Goal: Task Accomplishment & Management: Manage account settings

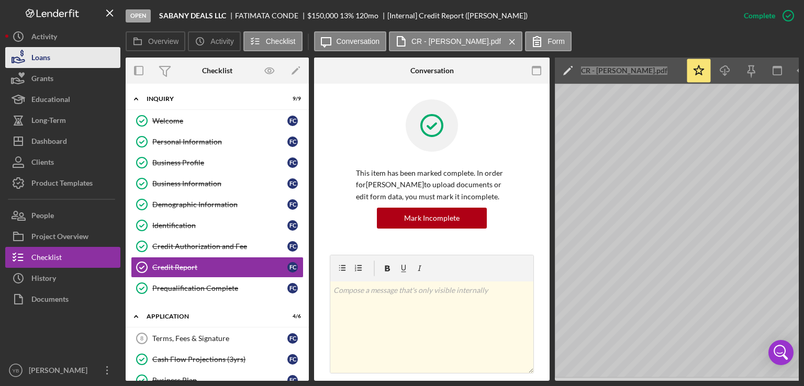
scroll to position [289, 0]
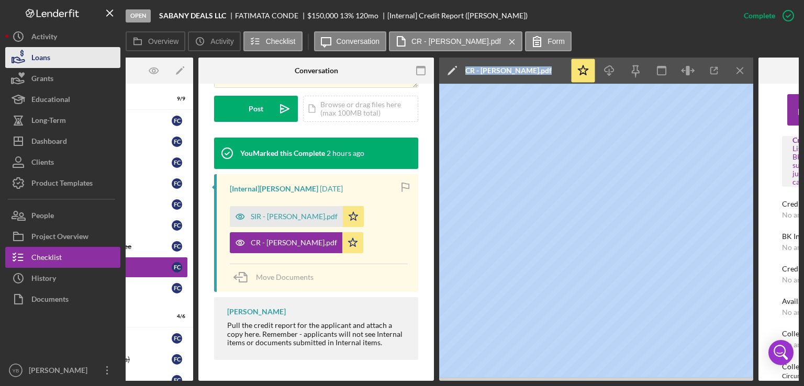
click at [54, 62] on button "Loans" at bounding box center [62, 57] width 115 height 21
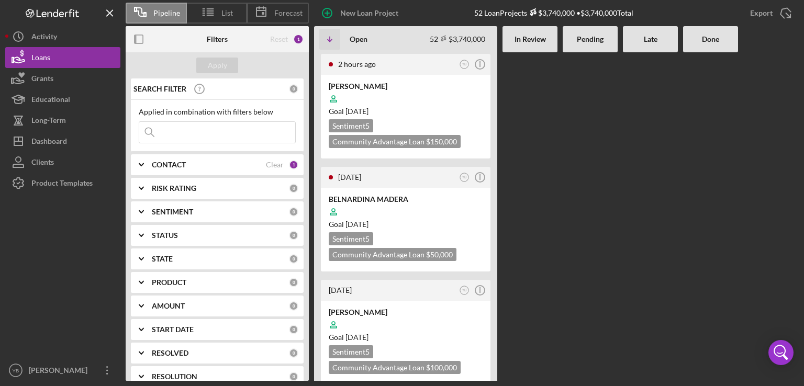
click at [591, 153] on div at bounding box center [590, 216] width 55 height 329
click at [560, 118] on div "2 hours ago YB Icon/Info [PERSON_NAME] Goal [DATE] Sentiment 5 Community Advant…" at bounding box center [556, 216] width 485 height 329
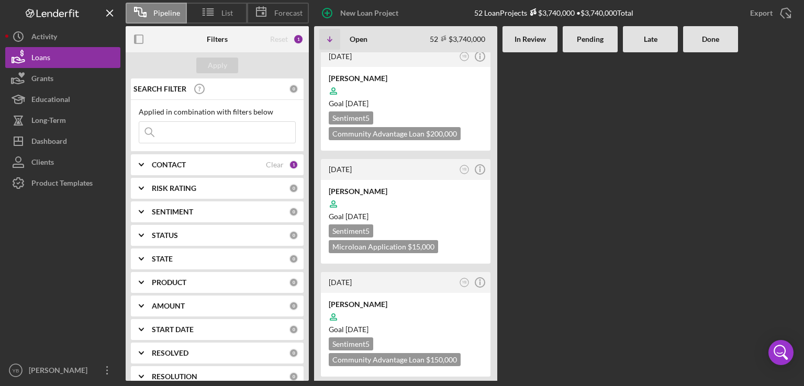
scroll to position [1781, 0]
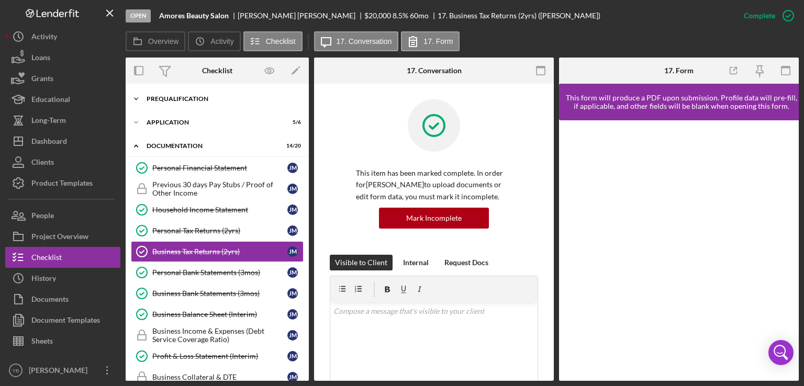
click at [193, 102] on div "Prequalification" at bounding box center [221, 99] width 149 height 6
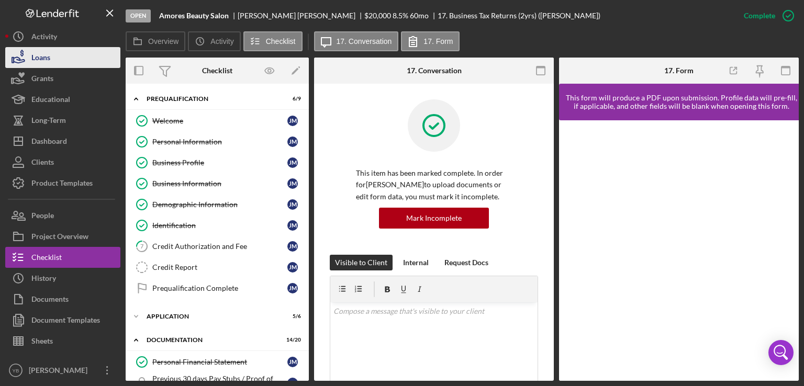
click at [59, 63] on button "Loans" at bounding box center [62, 57] width 115 height 21
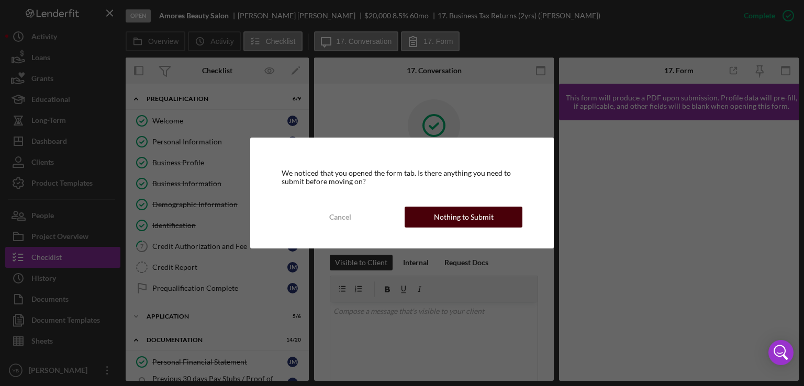
click at [463, 217] on div "Nothing to Submit" at bounding box center [464, 217] width 60 height 21
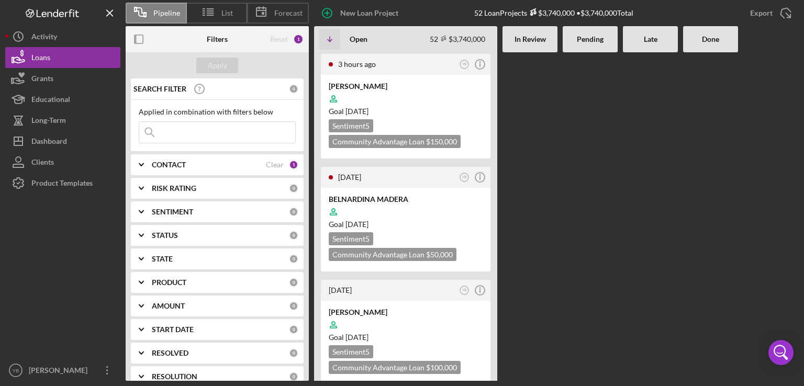
click at [559, 137] on div "3 hours ago YB Icon/Info [PERSON_NAME] Goal [DATE] Sentiment 5 Community Advant…" at bounding box center [556, 216] width 485 height 329
click at [583, 185] on div at bounding box center [590, 216] width 55 height 329
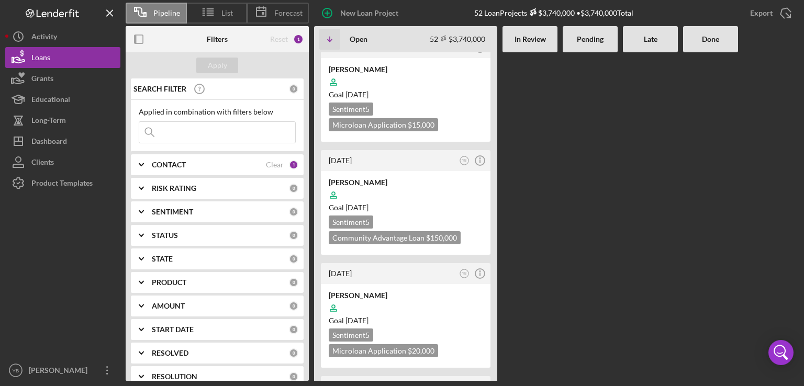
scroll to position [1948, 0]
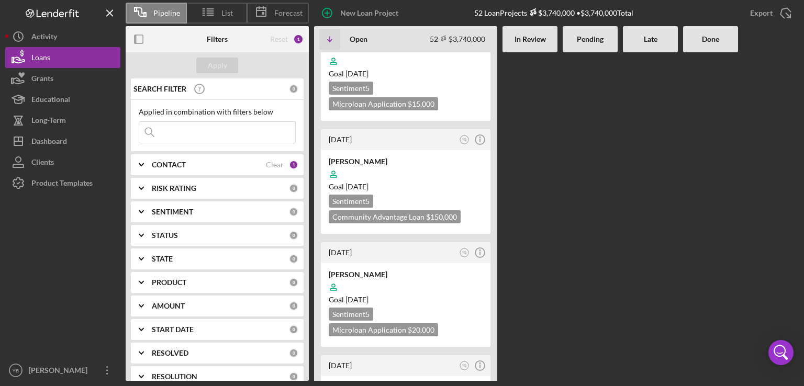
click at [686, 215] on div "3 hours ago YB Icon/Info [PERSON_NAME] Goal [DATE] Sentiment 5 Community Advant…" at bounding box center [556, 216] width 485 height 329
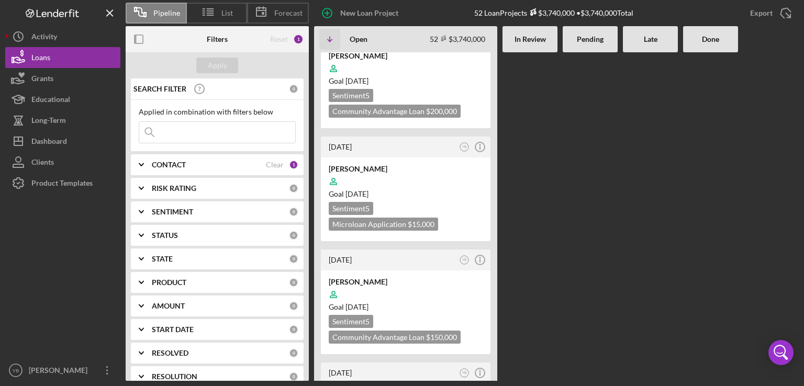
scroll to position [1802, 0]
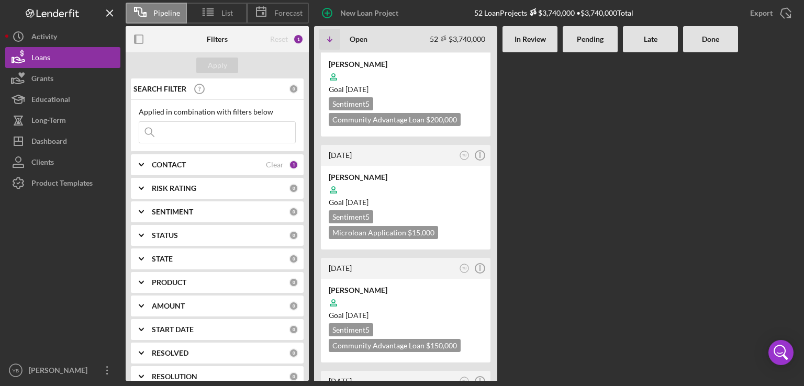
click at [190, 162] on div "CONTACT" at bounding box center [209, 165] width 114 height 8
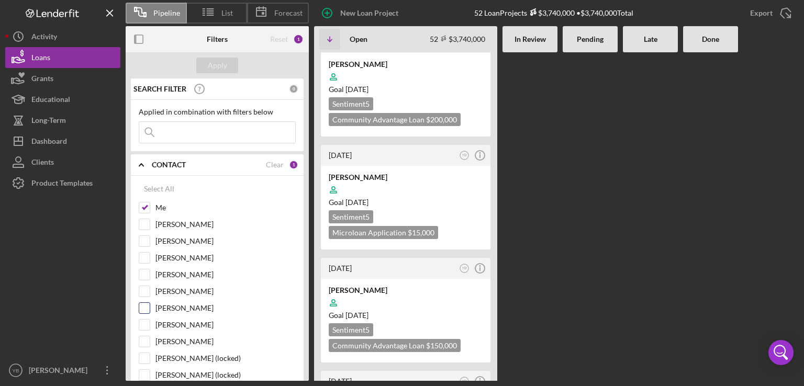
click at [145, 307] on input "[PERSON_NAME]" at bounding box center [144, 308] width 10 height 10
checkbox input "true"
click at [215, 70] on div "Apply" at bounding box center [217, 66] width 19 height 16
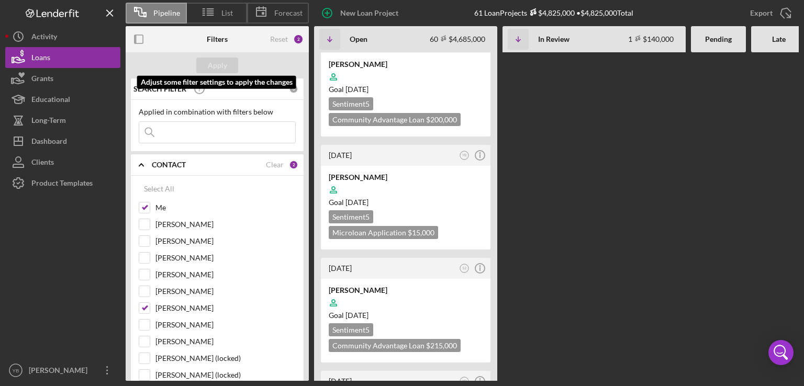
scroll to position [1914, 0]
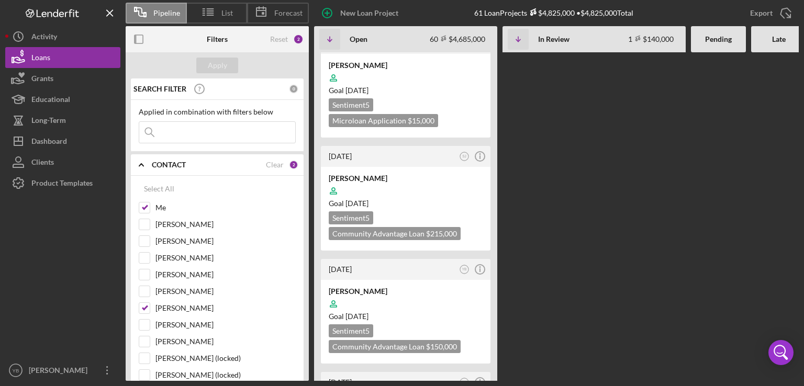
click at [531, 147] on div "3 hours ago YB Icon/Info [PERSON_NAME] Goal [DATE] Sentiment 5 Community Advant…" at bounding box center [593, 216] width 558 height 329
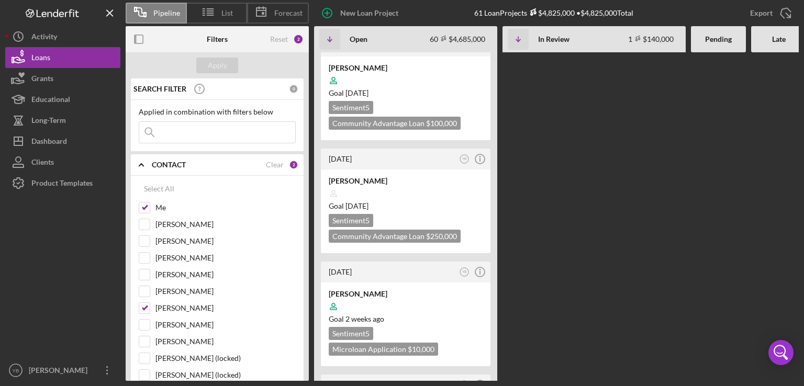
scroll to position [6525, 0]
click at [615, 124] on div "3 hours ago YB Icon/Info [PERSON_NAME] Goal [DATE] Sentiment 5 Community Advant…" at bounding box center [593, 216] width 558 height 329
click at [613, 175] on div "3 hours ago YB Icon/Info [PERSON_NAME] Goal [DATE] Sentiment 5 Community Advant…" at bounding box center [593, 216] width 558 height 329
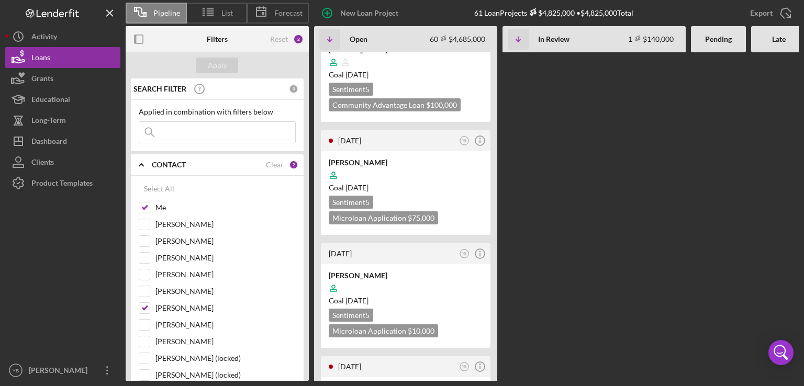
scroll to position [4745, 0]
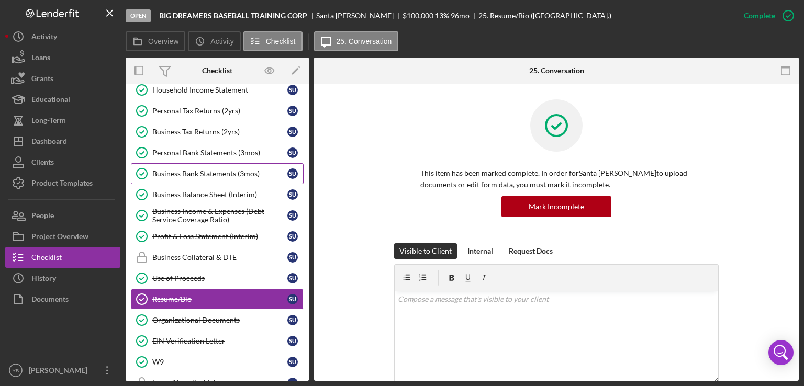
scroll to position [184, 0]
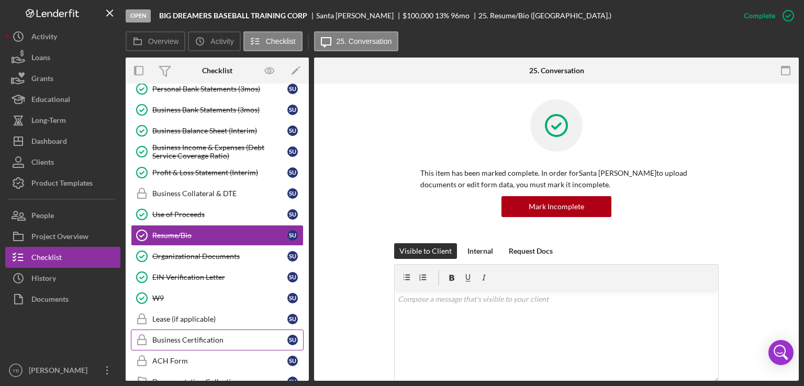
click at [207, 336] on div "Business Certification" at bounding box center [219, 340] width 135 height 8
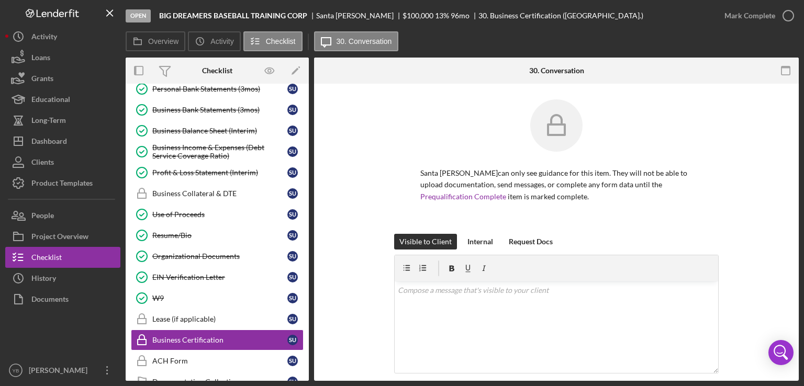
click at [731, 180] on div "Santa [PERSON_NAME] can only see guidance for this item. They will not be able …" at bounding box center [557, 167] width 454 height 135
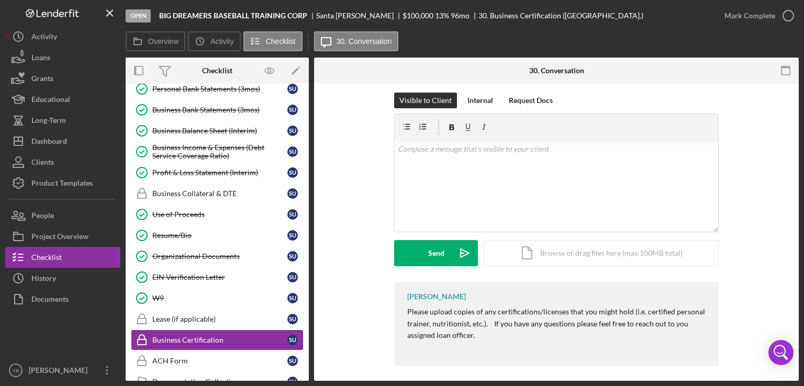
scroll to position [147, 0]
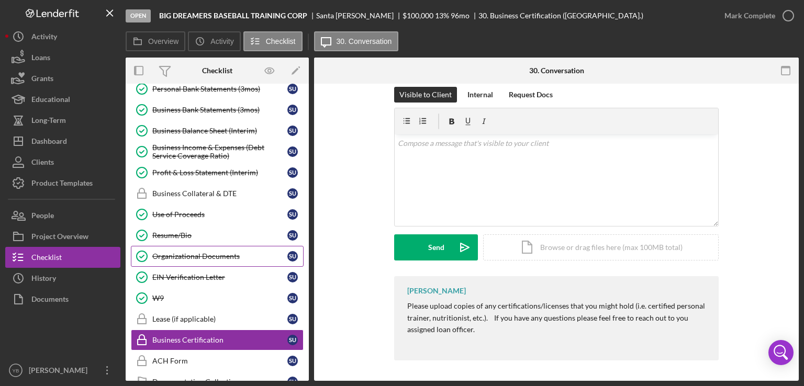
click at [219, 254] on div "Organizational Documents" at bounding box center [219, 256] width 135 height 8
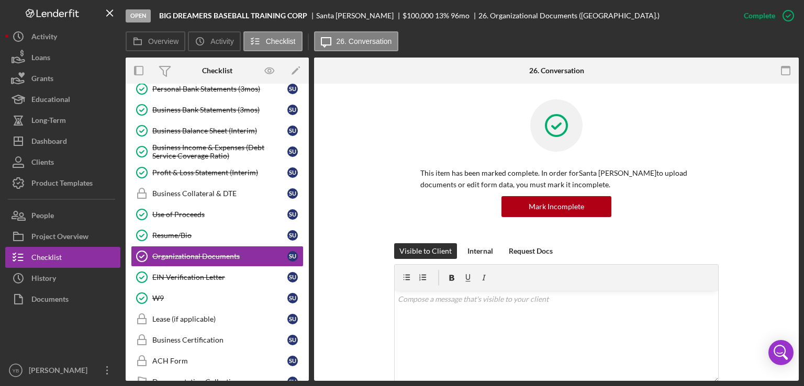
click at [734, 182] on div "This item has been marked complete. In order for Santa [PERSON_NAME] to upload …" at bounding box center [557, 172] width 454 height 144
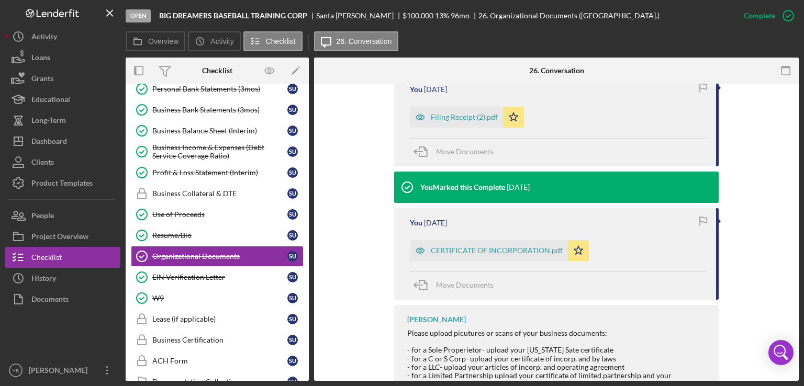
scroll to position [407, 0]
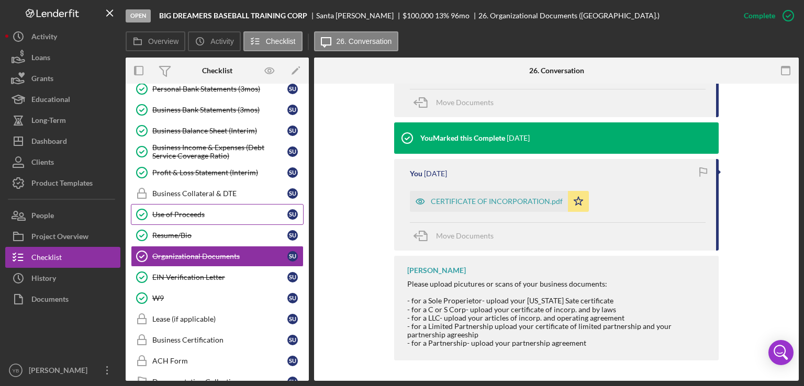
click at [201, 212] on div "Use of Proceeds" at bounding box center [219, 215] width 135 height 8
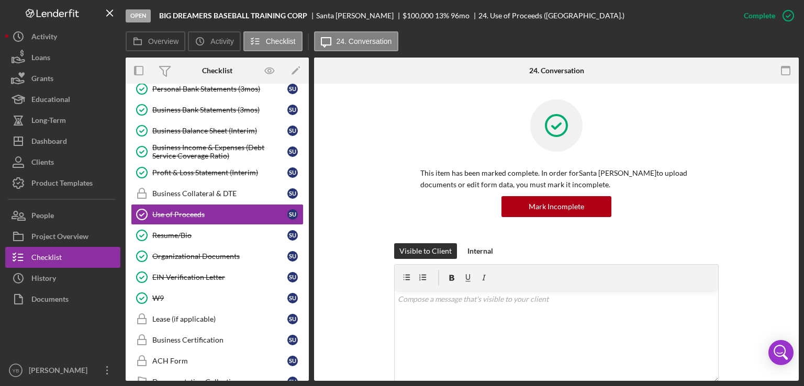
click at [696, 135] on div "This item has been marked complete. In order for Santa [PERSON_NAME] to upload …" at bounding box center [556, 172] width 325 height 144
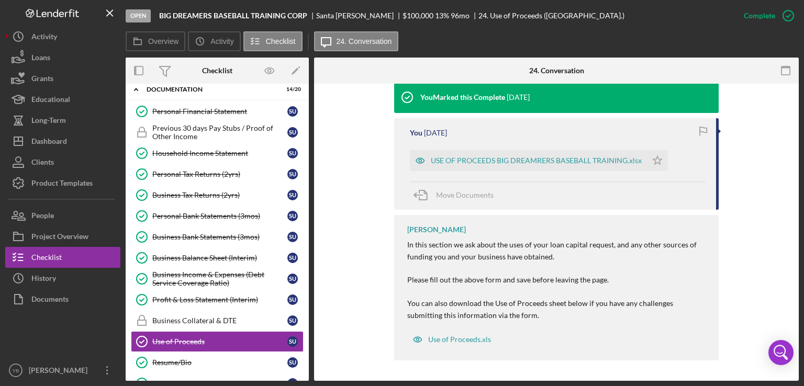
scroll to position [55, 0]
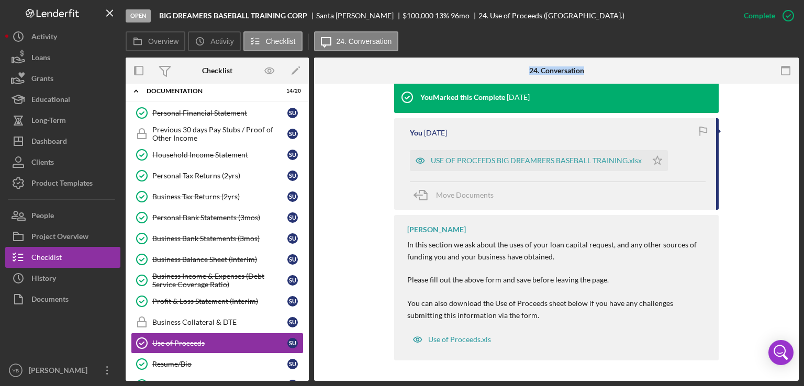
drag, startPoint x: 311, startPoint y: 131, endPoint x: 312, endPoint y: 110, distance: 21.5
click at [312, 110] on div "Overview Internal Workflow Stage Open Icon/Dropdown Arrow Archive (can unarchiv…" at bounding box center [462, 220] width 673 height 324
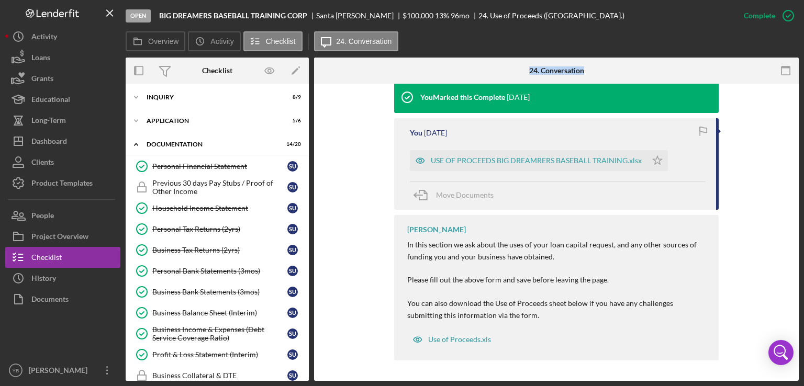
scroll to position [0, 0]
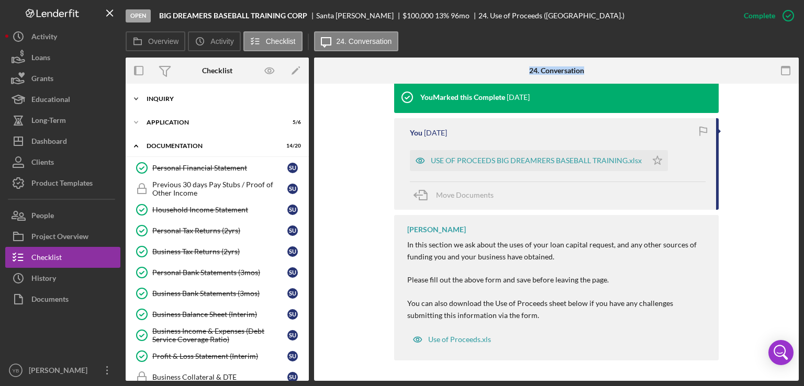
click at [159, 102] on div "Icon/Expander Inquiry 8 / 9" at bounding box center [217, 99] width 183 height 21
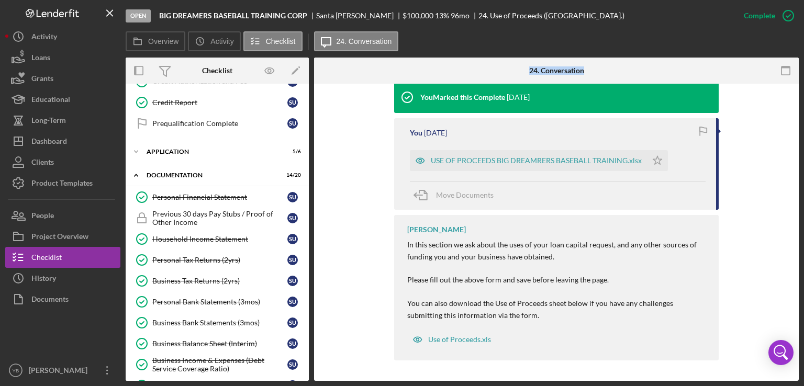
scroll to position [168, 0]
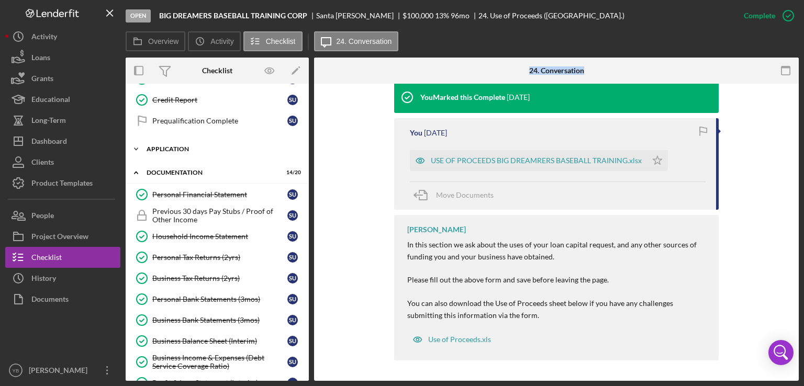
click at [170, 146] on div "Application" at bounding box center [221, 149] width 149 height 6
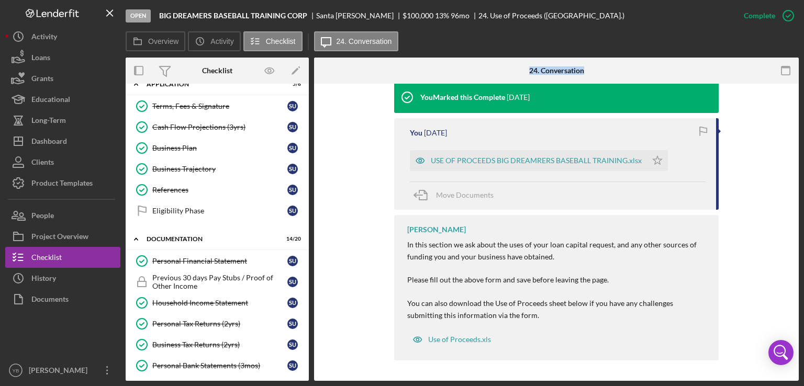
scroll to position [235, 0]
